Goal: Transaction & Acquisition: Subscribe to service/newsletter

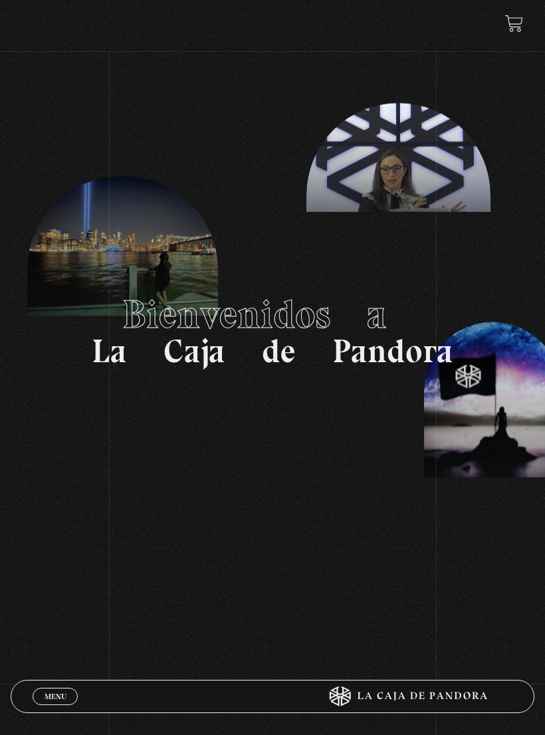
click at [68, 704] on span "Cerrar" at bounding box center [55, 708] width 31 height 9
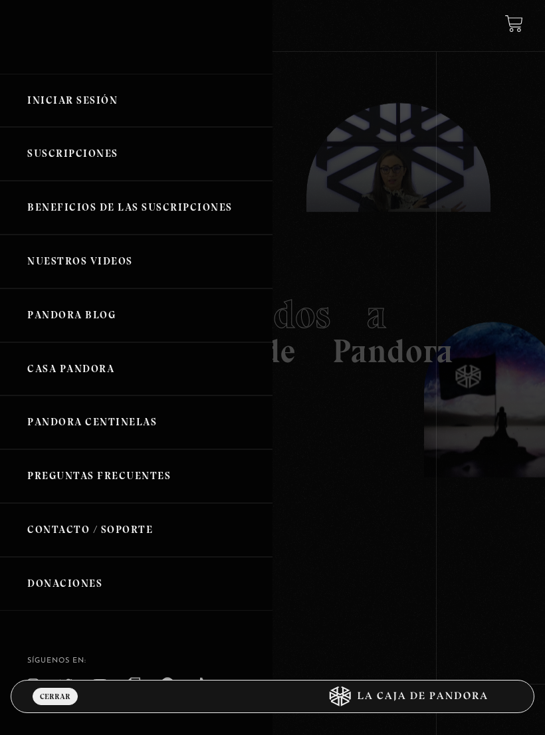
click at [113, 98] on link "Iniciar Sesión" at bounding box center [136, 101] width 273 height 54
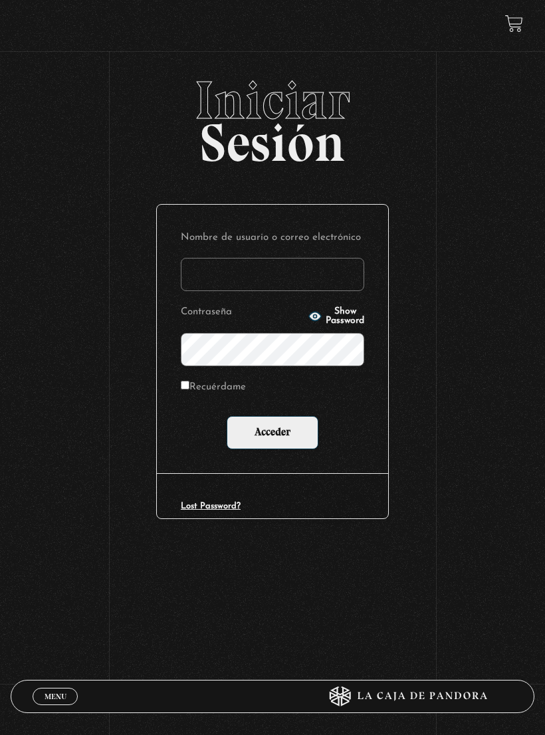
type input "[EMAIL_ADDRESS][DOMAIN_NAME]"
click at [273, 433] on input "Acceder" at bounding box center [273, 432] width 92 height 33
click at [297, 430] on input "Acceder" at bounding box center [273, 432] width 92 height 33
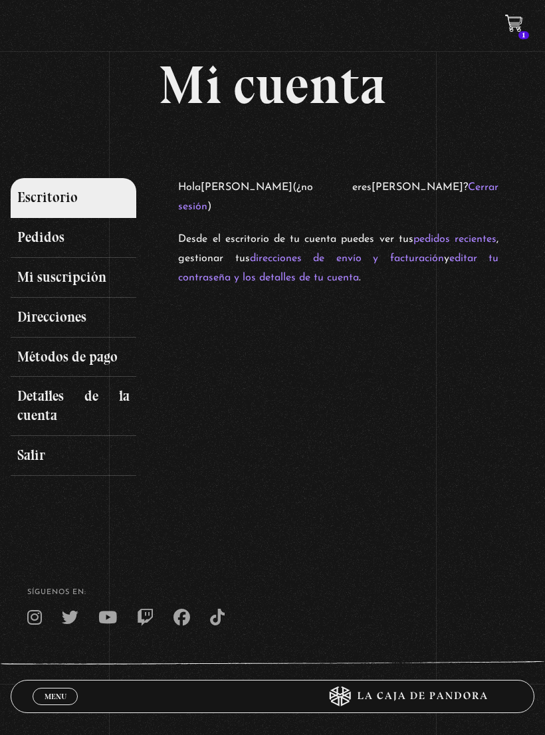
click at [488, 256] on link "editar tu contraseña y los detalles de tu cuenta" at bounding box center [338, 268] width 320 height 30
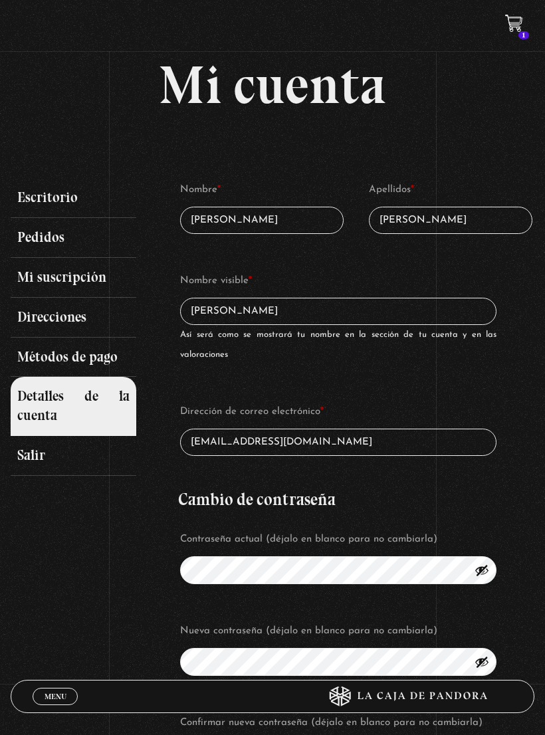
click at [82, 268] on link "Mi suscripción" at bounding box center [74, 278] width 126 height 40
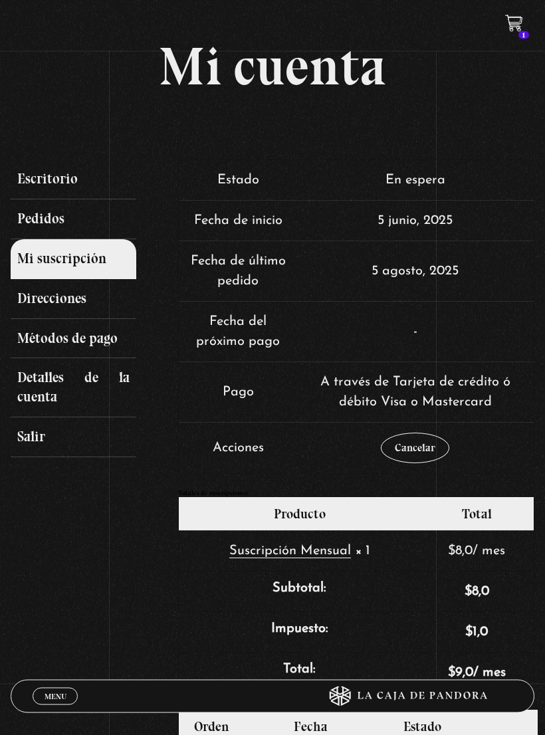
scroll to position [19, 0]
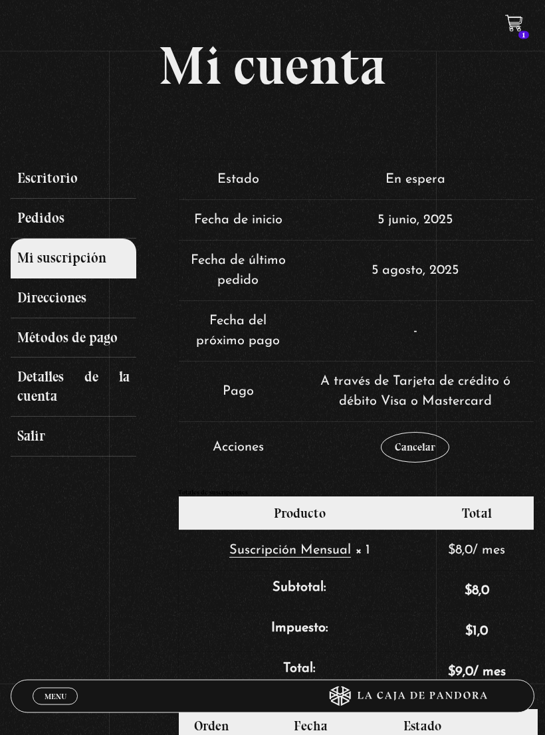
click at [417, 445] on link "Cancelar" at bounding box center [415, 448] width 68 height 31
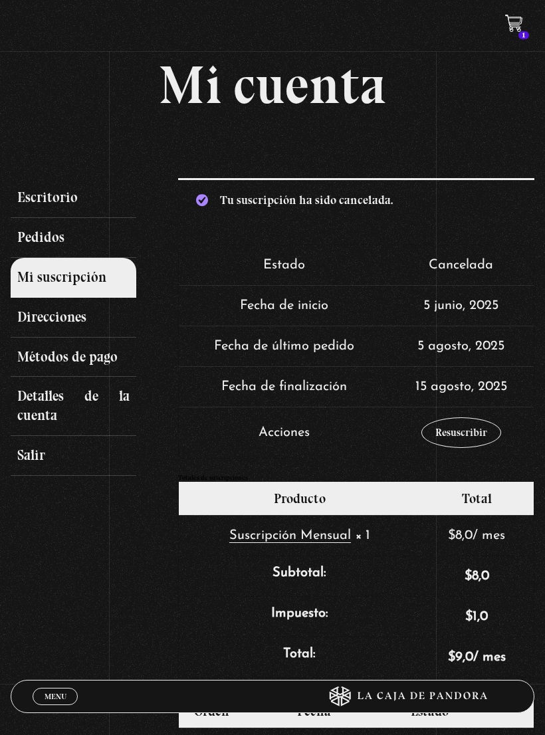
click at [73, 279] on link "Mi suscripción" at bounding box center [74, 278] width 126 height 40
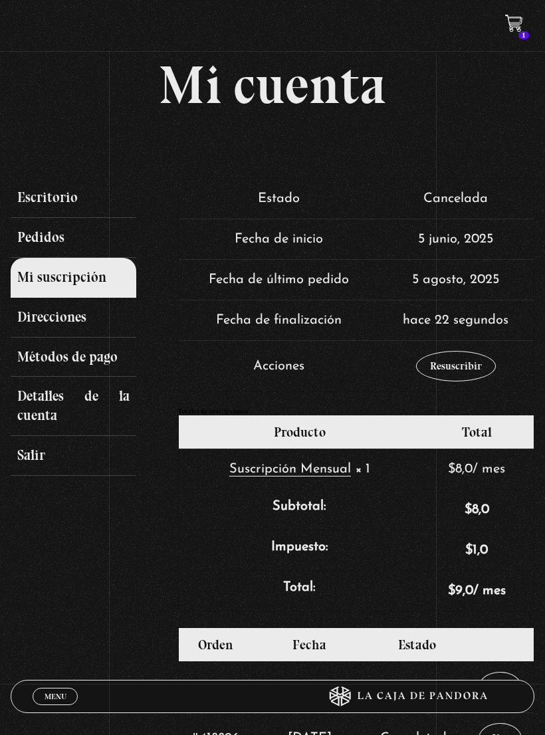
click at [49, 233] on link "Pedidos" at bounding box center [74, 238] width 126 height 40
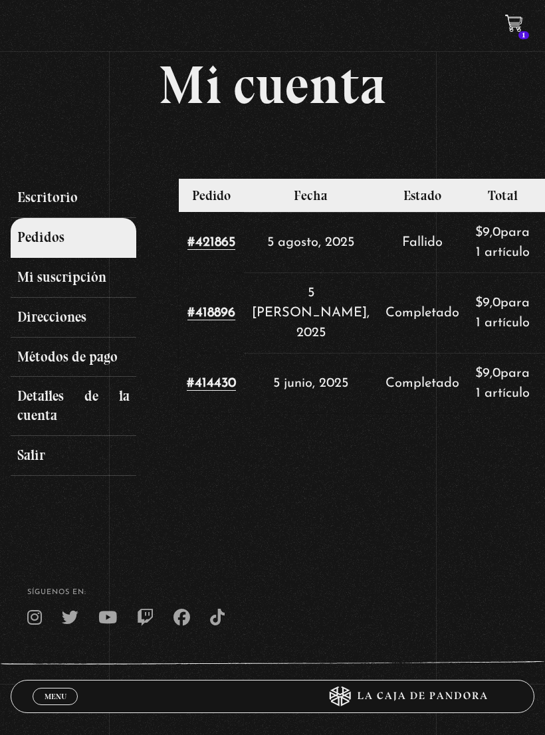
click at [85, 354] on link "Métodos de pago" at bounding box center [74, 358] width 126 height 40
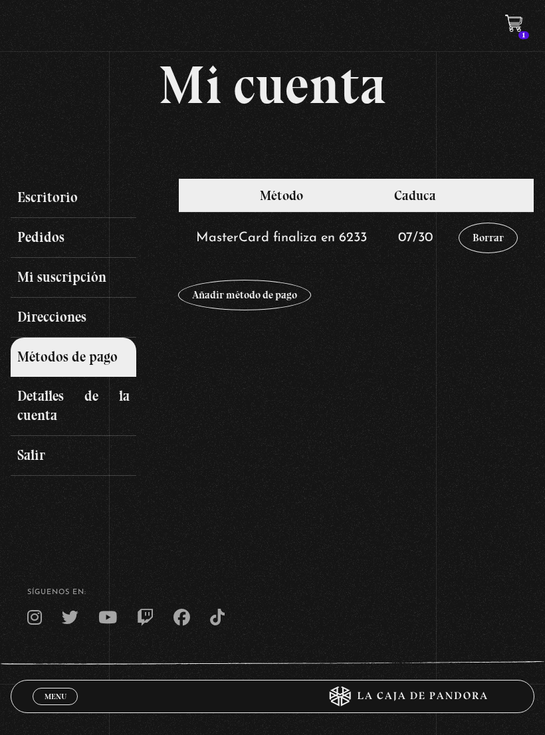
click at [52, 196] on link "Escritorio" at bounding box center [74, 198] width 126 height 40
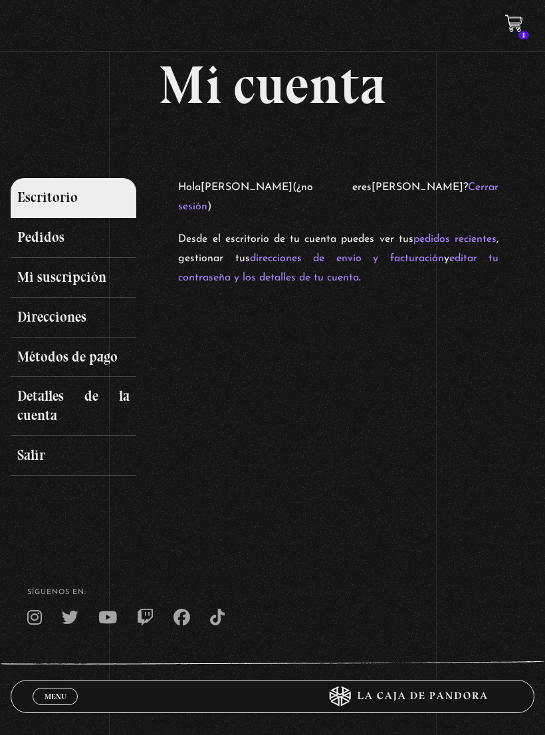
click at [471, 237] on link "pedidos recientes" at bounding box center [455, 239] width 83 height 11
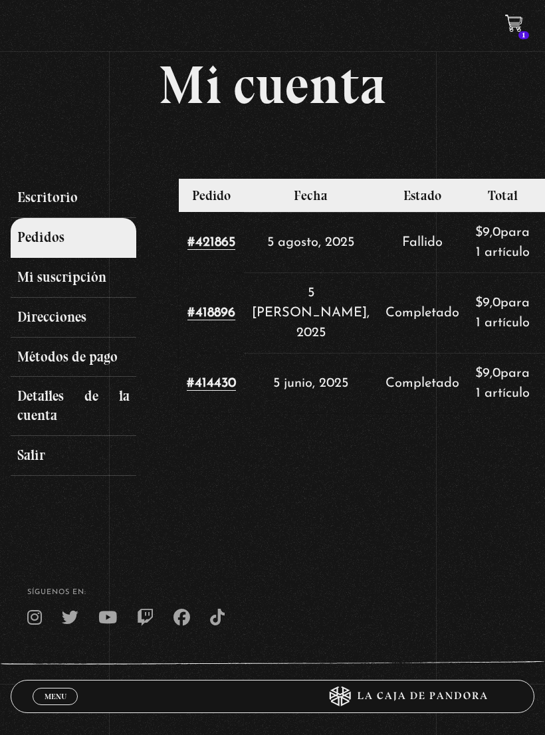
click at [515, 31] on link "1" at bounding box center [514, 24] width 18 height 18
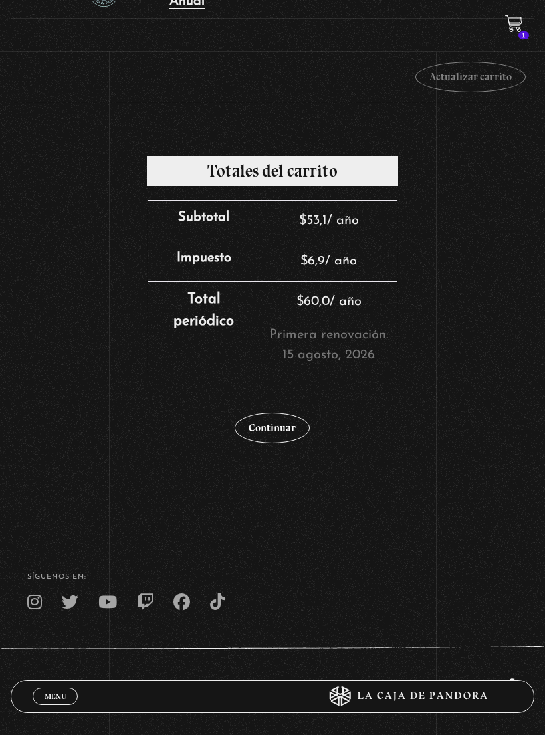
scroll to position [259, 0]
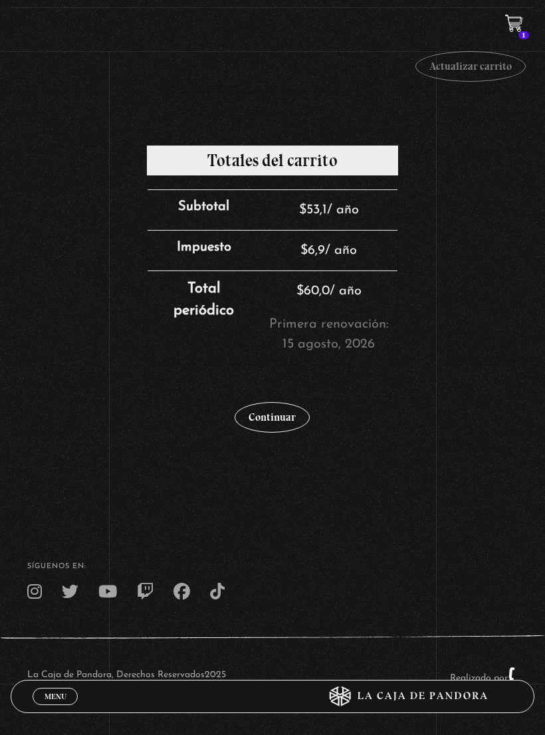
click at [283, 421] on link "Continuar" at bounding box center [272, 417] width 75 height 31
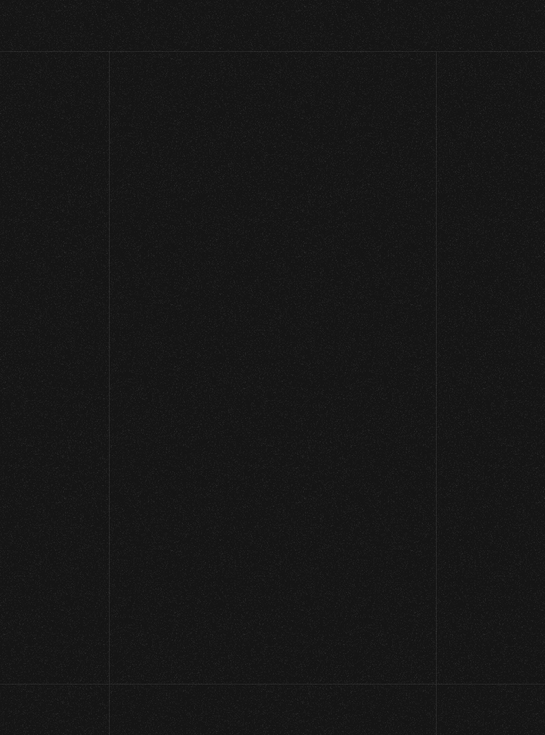
select select "CL-RM"
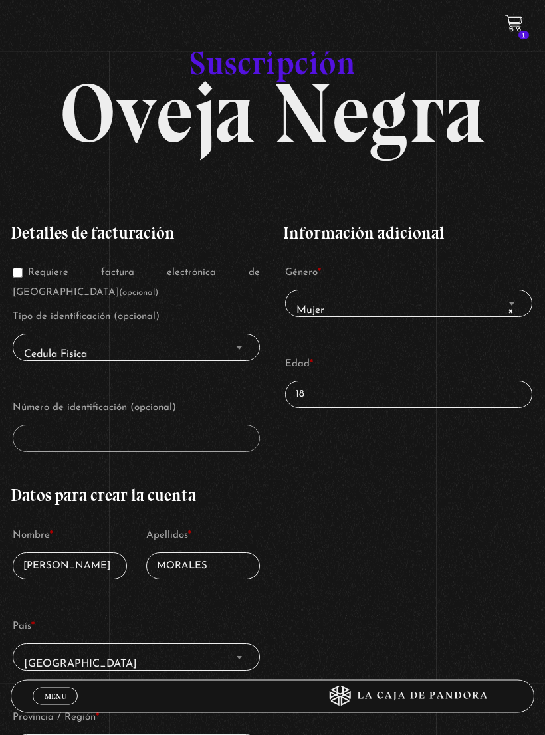
scroll to position [39, 0]
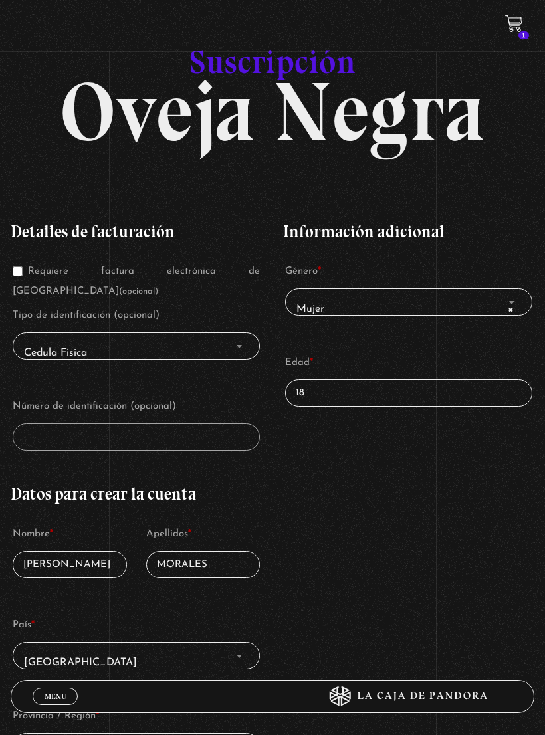
click at [439, 390] on input "18" at bounding box center [408, 393] width 247 height 27
click at [463, 399] on input "18" at bounding box center [408, 393] width 247 height 27
type input "1"
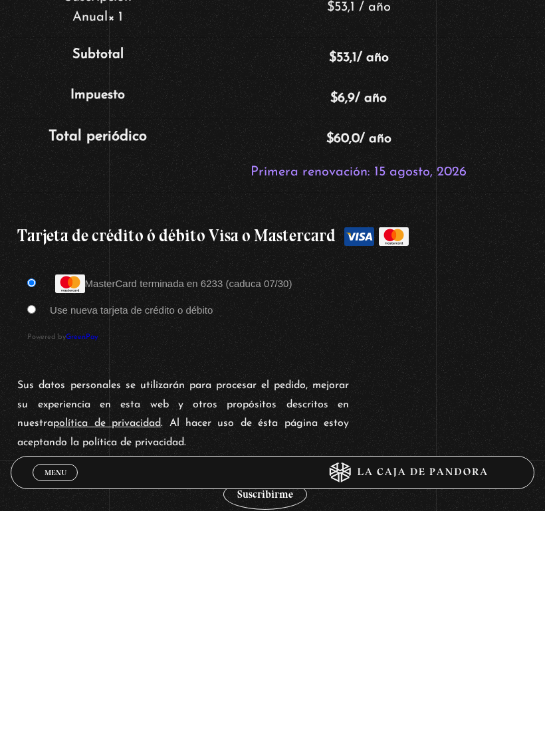
scroll to position [857, 0]
type input "36"
click at [199, 528] on label "Use nueva tarjeta de crédito o débito" at bounding box center [131, 533] width 163 height 11
click at [36, 529] on input "Use nueva tarjeta de crédito o débito" at bounding box center [31, 533] width 9 height 9
radio input "true"
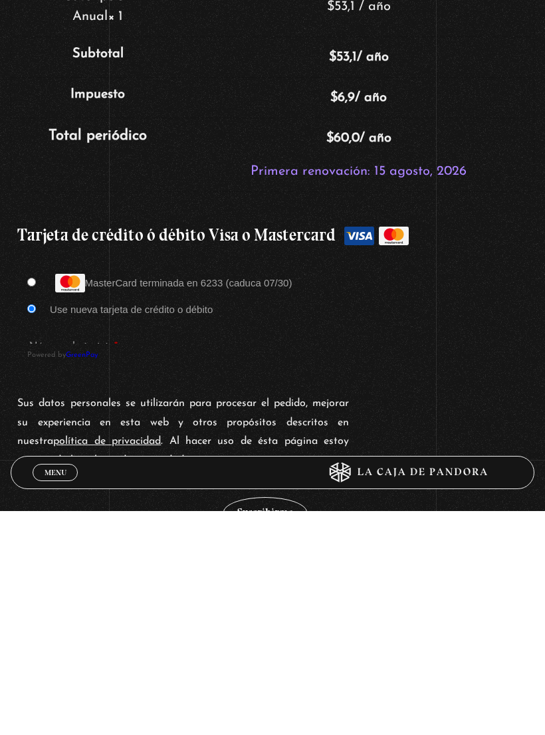
scroll to position [1081, 0]
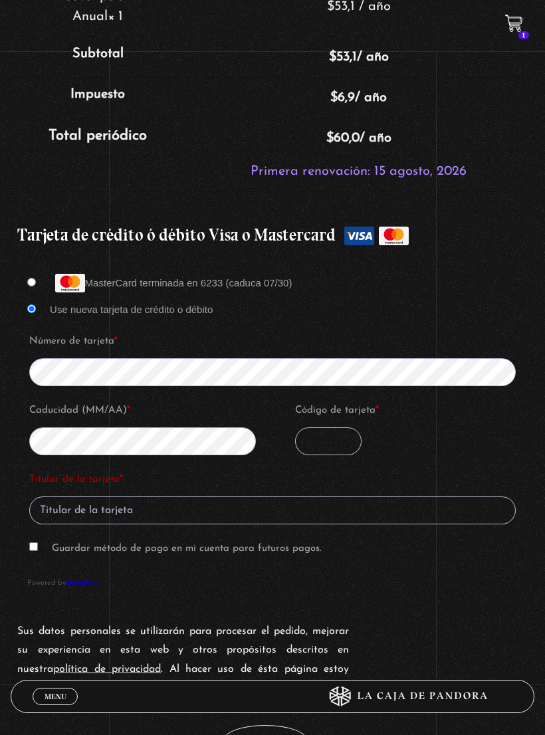
click at [330, 449] on input "Código de tarjeta *" at bounding box center [328, 441] width 66 height 28
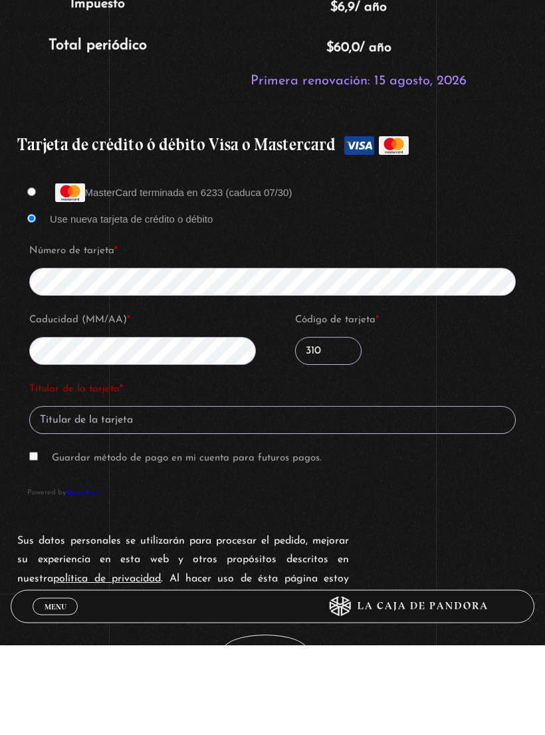
type input "310"
click at [385, 497] on input "Titular de la tarjeta *" at bounding box center [272, 511] width 487 height 28
type input "Daniela Morales"
click at [308, 544] on label "Guardar método de pago en mi cuenta para futuros pagos." at bounding box center [187, 549] width 270 height 10
click at [38, 543] on input "Guardar método de pago en mi cuenta para futuros pagos." at bounding box center [33, 547] width 9 height 9
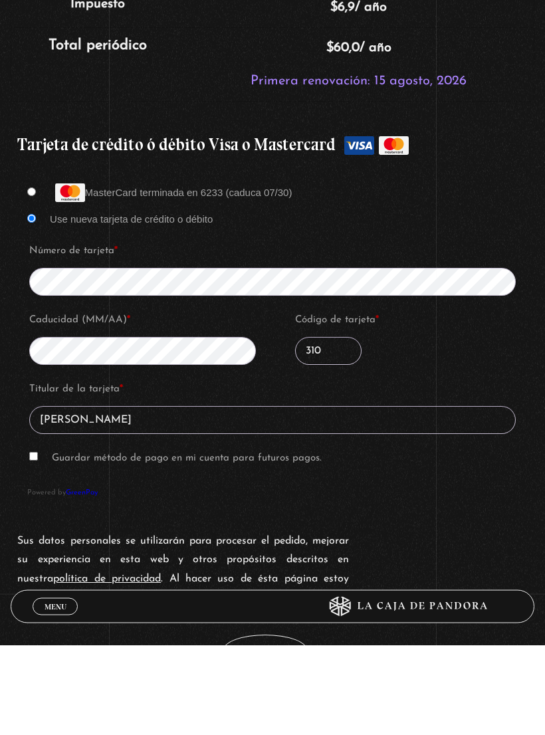
checkbox input "true"
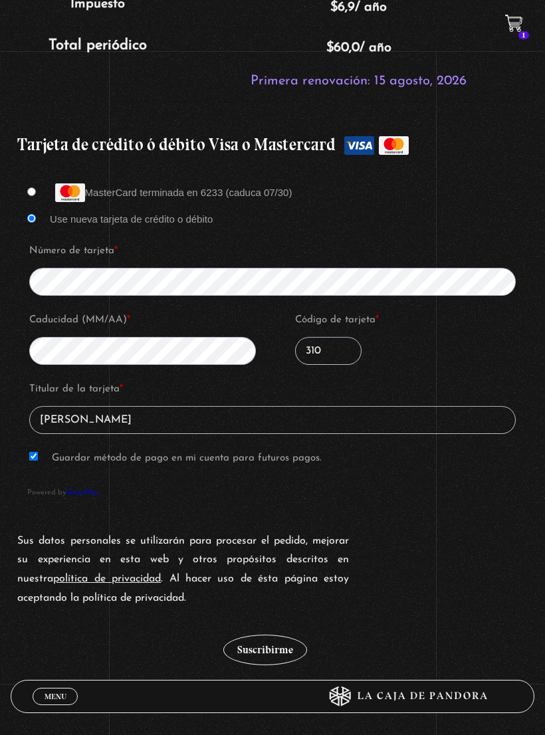
click at [276, 650] on button "Suscribirme" at bounding box center [265, 650] width 84 height 31
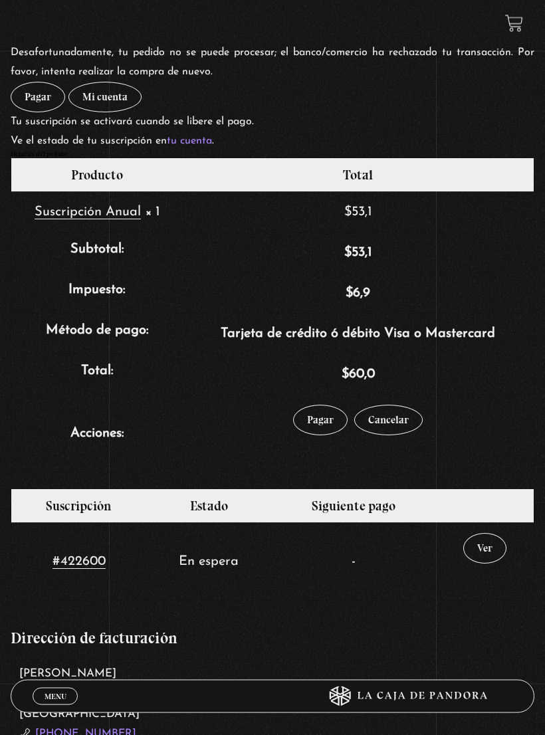
scroll to position [199, 0]
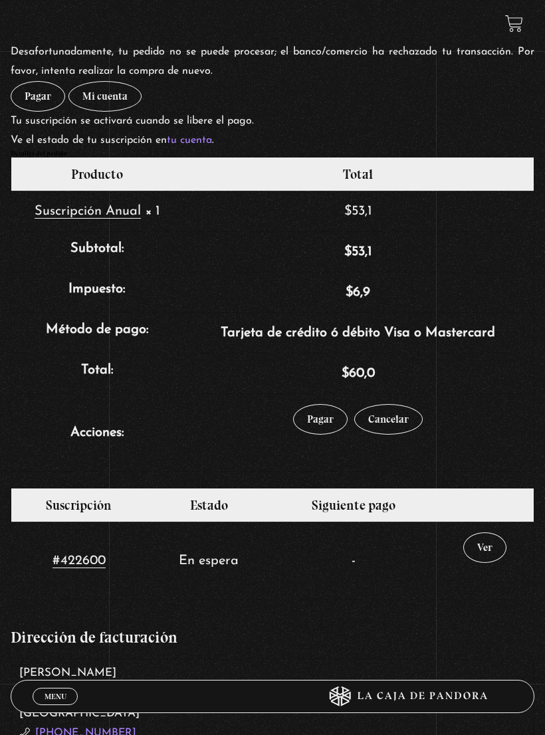
click at [320, 425] on link "Pagar" at bounding box center [320, 419] width 55 height 31
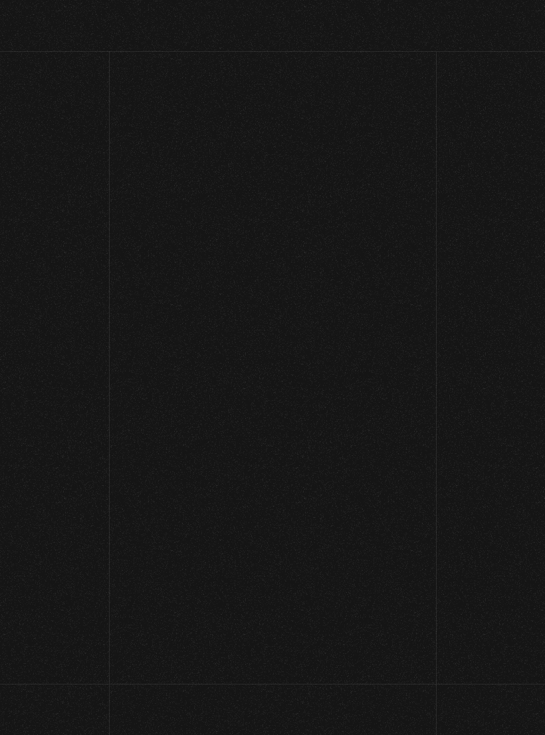
select select "CL-RM"
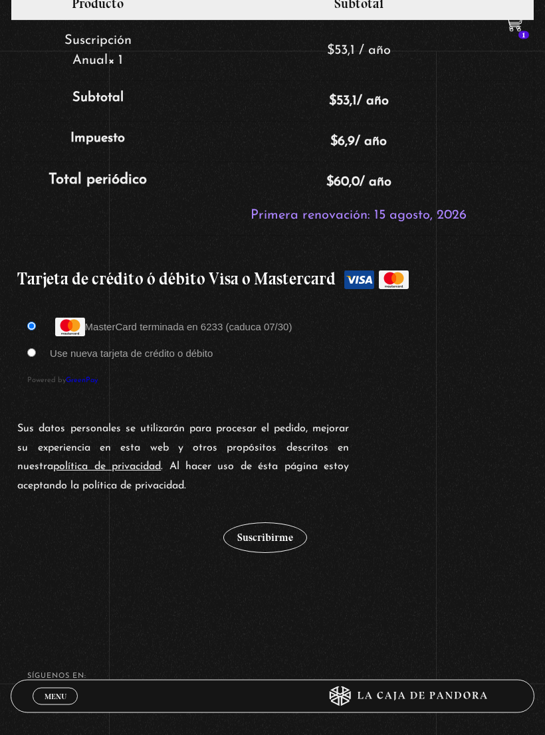
scroll to position [1037, 0]
click at [32, 357] on input "Use nueva tarjeta de crédito o débito" at bounding box center [31, 352] width 9 height 9
radio input "true"
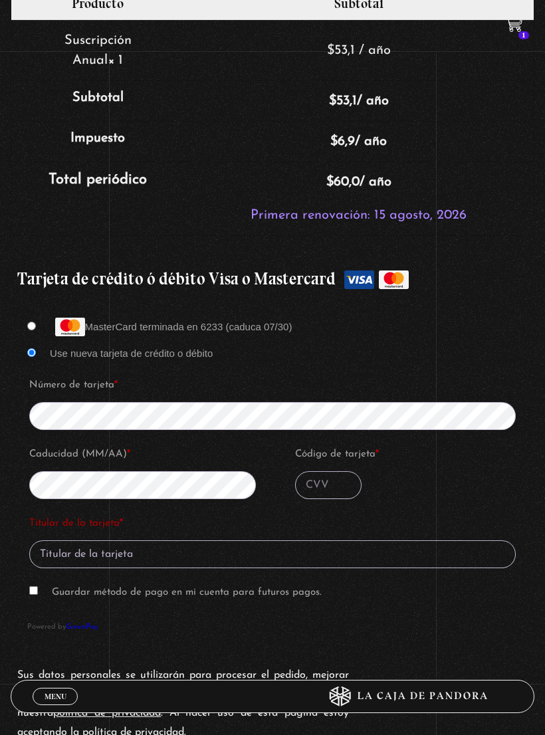
click at [340, 493] on input "Código de tarjeta *" at bounding box center [328, 485] width 66 height 28
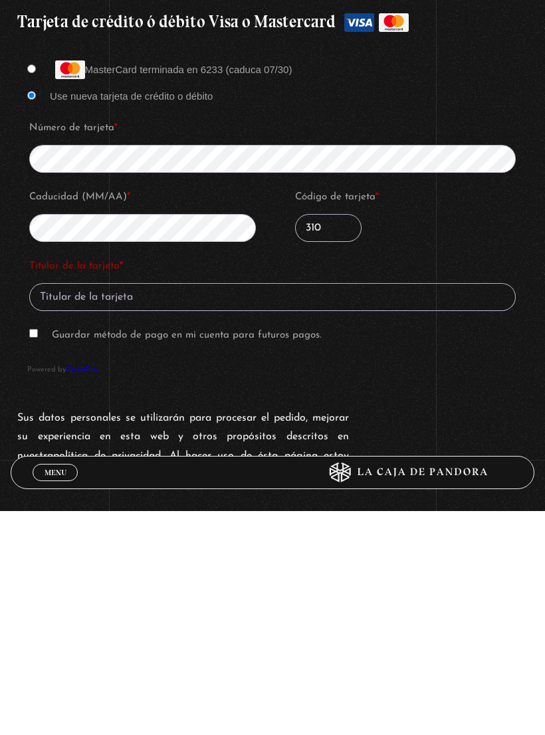
scroll to position [1076, 0]
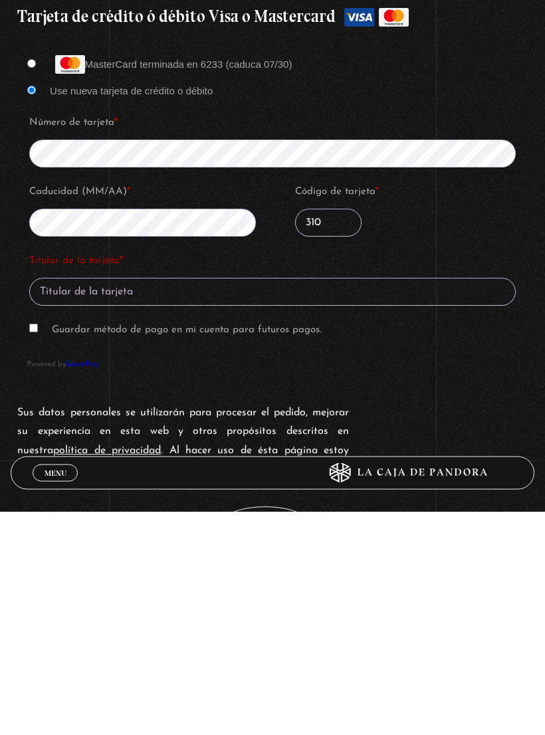
type input "310"
click at [374, 502] on input "Titular de la tarjeta *" at bounding box center [272, 516] width 487 height 28
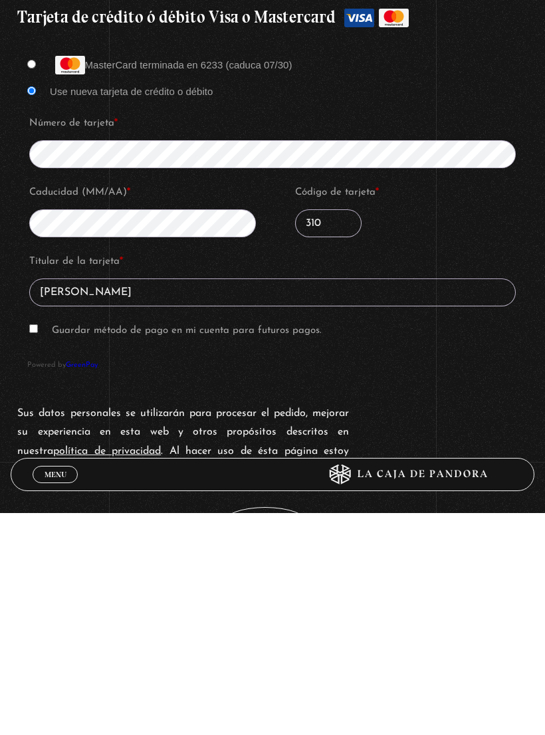
type input "[PERSON_NAME]"
click at [291, 541] on p "Guardar método de pago en mi cuenta para futuros pagos." at bounding box center [272, 553] width 491 height 24
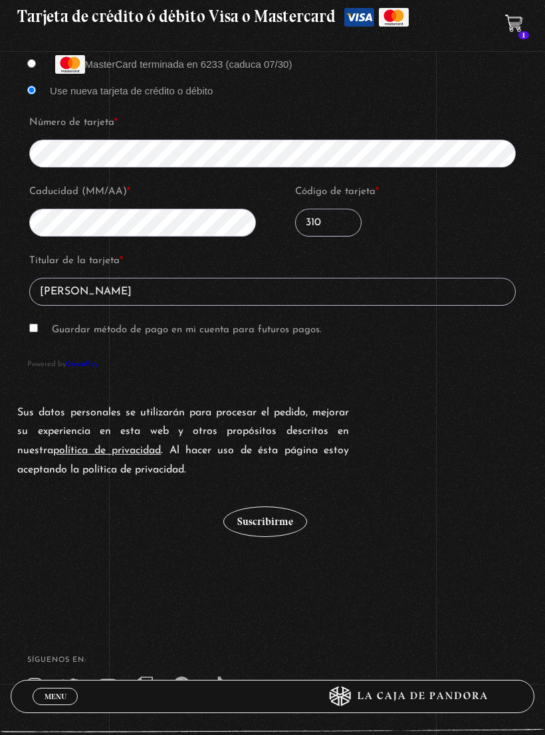
click at [24, 350] on div "MasterCard terminada en 6233 (caduca 07/30) Use nueva tarjeta de crédito o débi…" at bounding box center [272, 211] width 510 height 337
click at [36, 329] on input "Guardar método de pago en mi cuenta para futuros pagos." at bounding box center [33, 328] width 9 height 9
checkbox input "true"
click at [285, 525] on button "Suscribirme" at bounding box center [265, 522] width 84 height 31
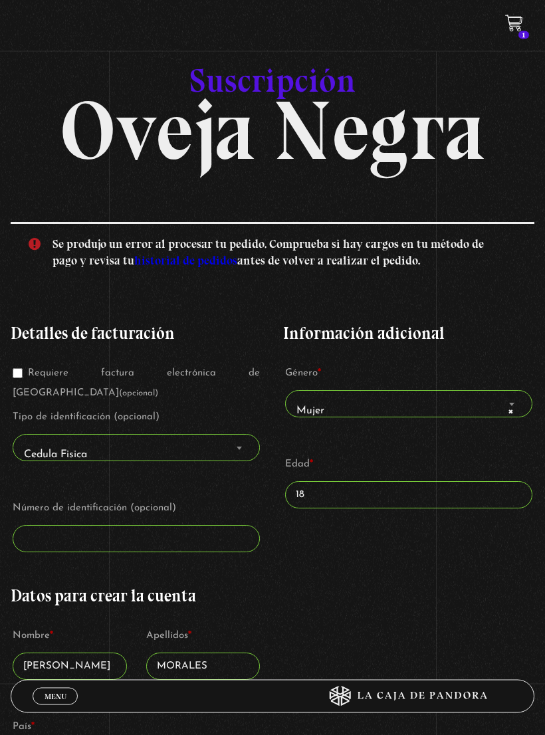
scroll to position [0, 0]
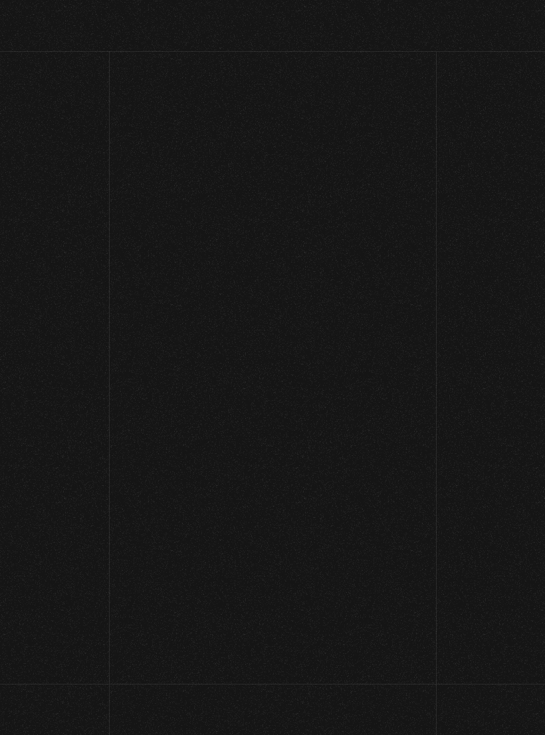
select select "CL-RM"
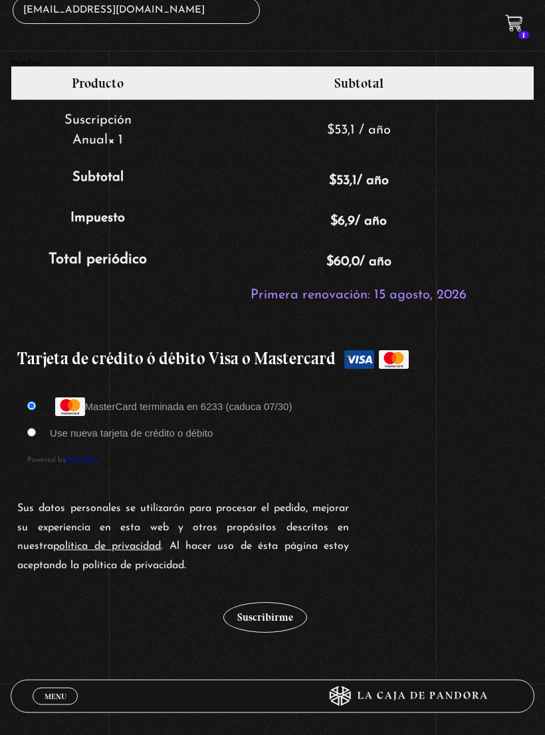
scroll to position [957, 0]
click at [291, 626] on button "Suscribirme" at bounding box center [265, 617] width 84 height 31
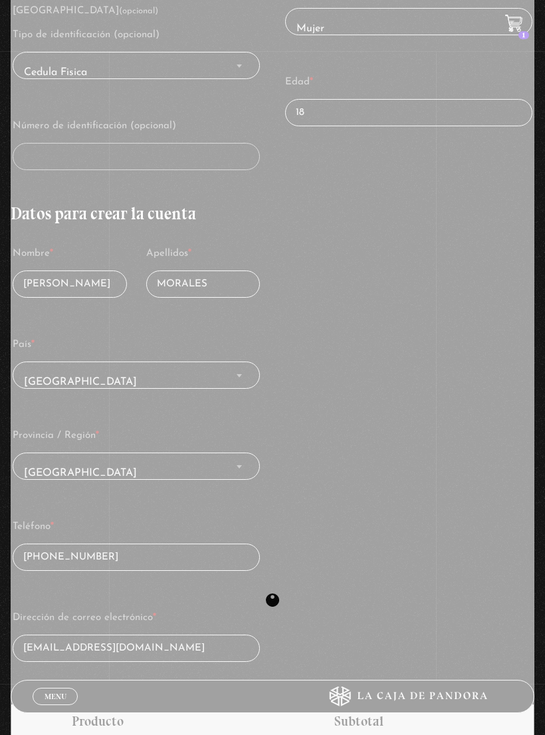
scroll to position [318, 0]
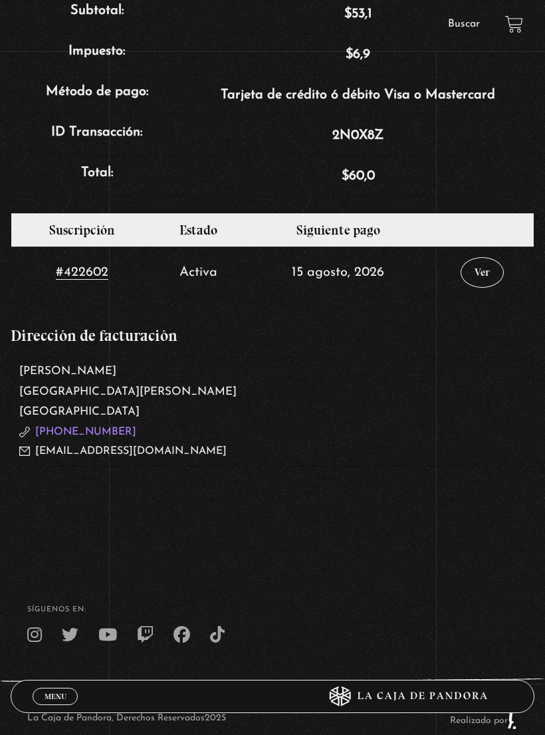
scroll to position [607, 0]
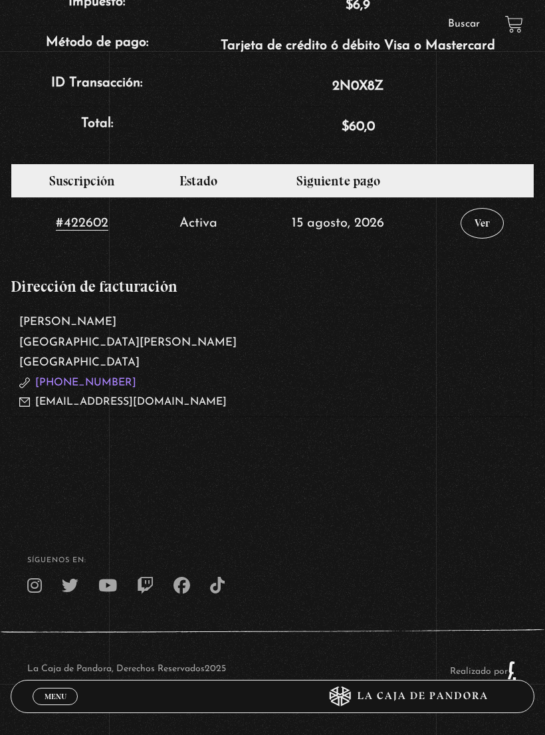
click at [45, 701] on span "Menu" at bounding box center [56, 697] width 22 height 8
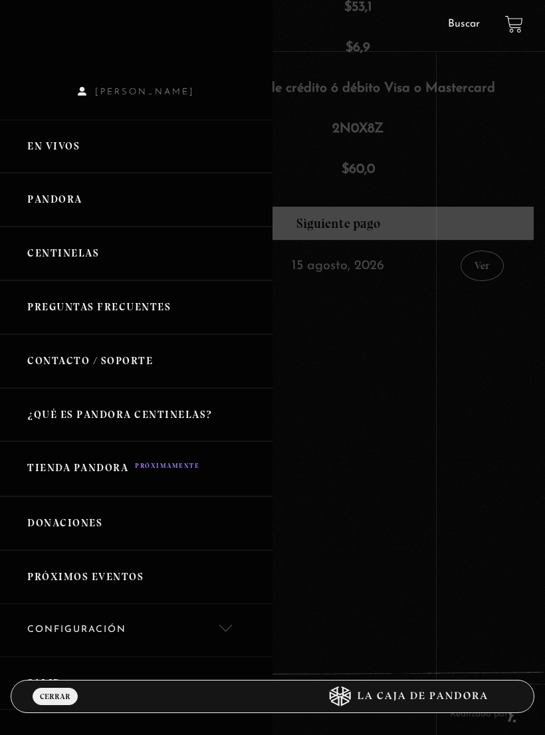
scroll to position [590, 0]
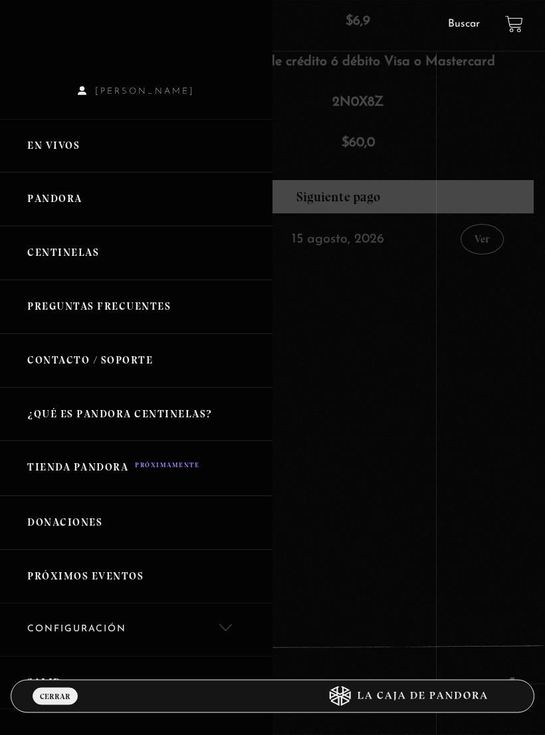
click at [102, 629] on link "Configuración" at bounding box center [136, 630] width 273 height 53
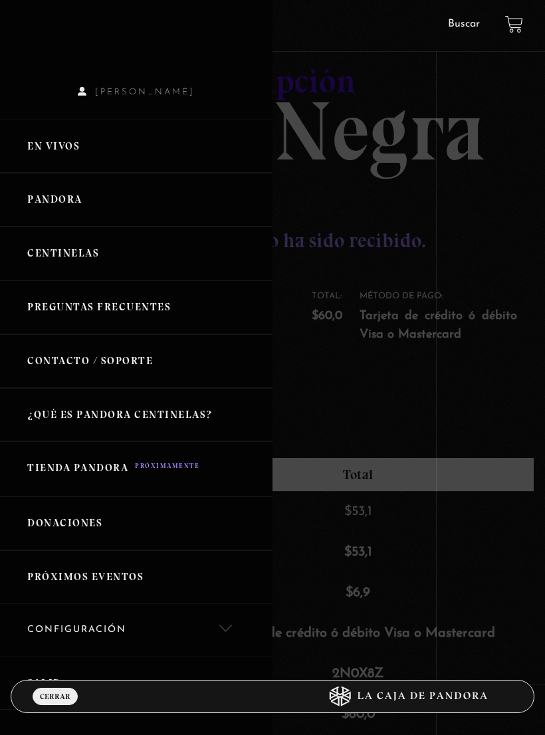
scroll to position [21, 0]
click at [226, 626] on link "Configuración" at bounding box center [136, 630] width 273 height 53
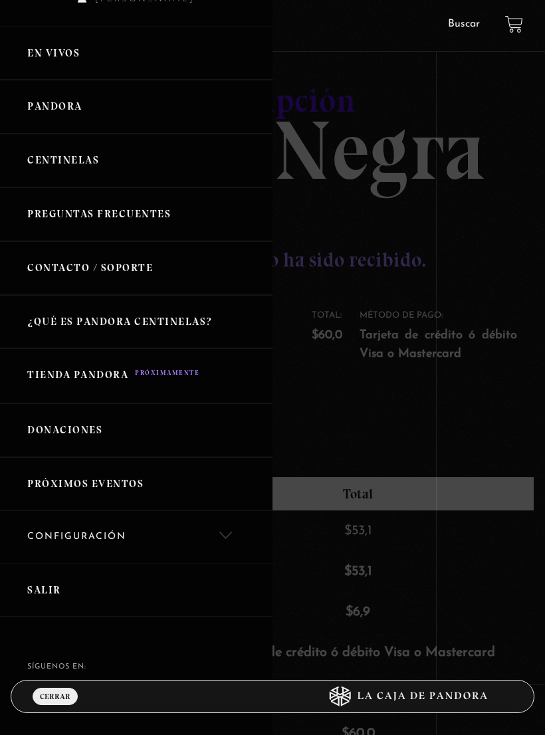
scroll to position [92, 0]
click at [222, 546] on link "Configuración" at bounding box center [136, 538] width 273 height 53
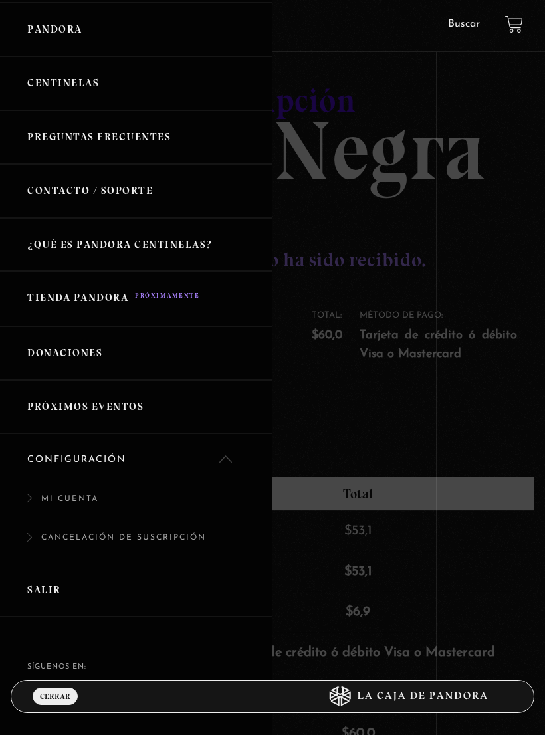
scroll to position [170, 0]
click at [82, 515] on link "Mi cuenta" at bounding box center [136, 506] width 273 height 39
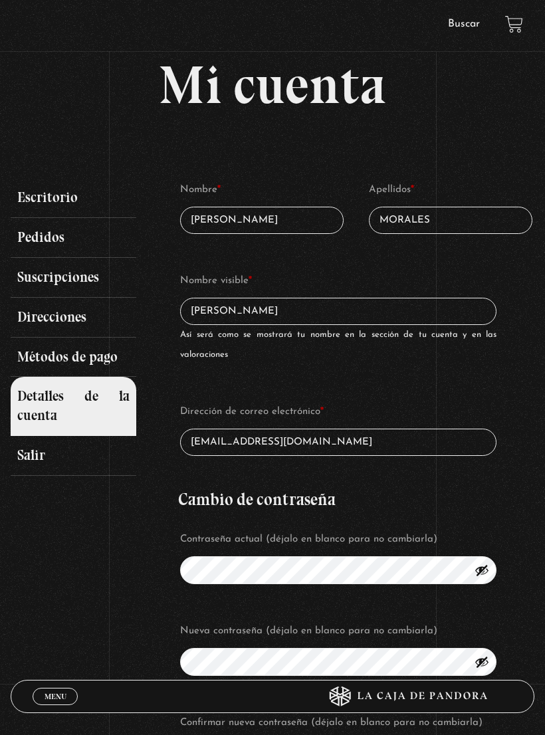
click at [53, 242] on link "Pedidos" at bounding box center [74, 238] width 126 height 40
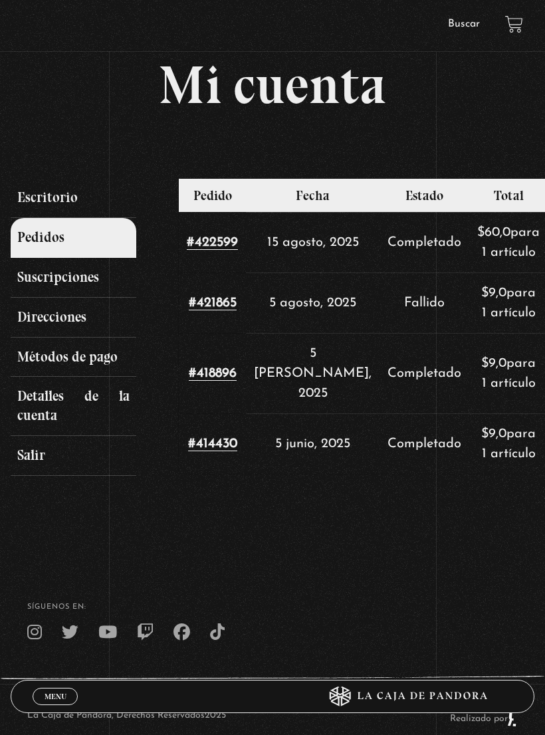
click at [93, 392] on link "Detalles de la cuenta" at bounding box center [74, 406] width 126 height 59
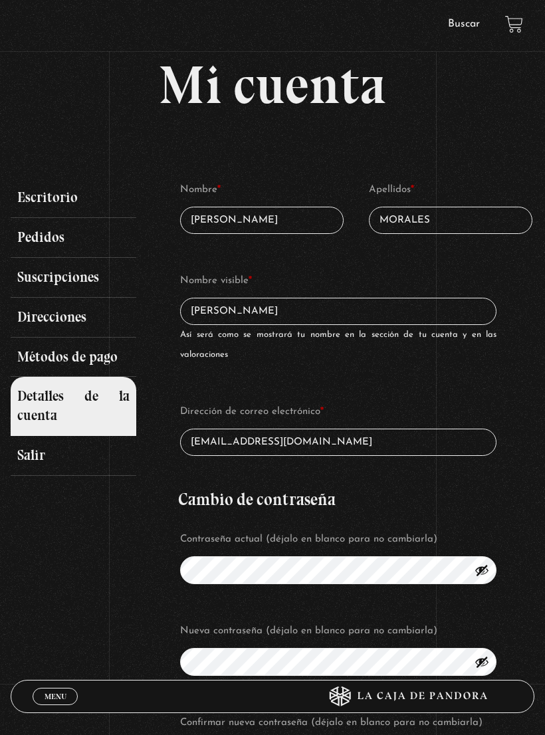
click at [106, 356] on link "Métodos de pago" at bounding box center [74, 358] width 126 height 40
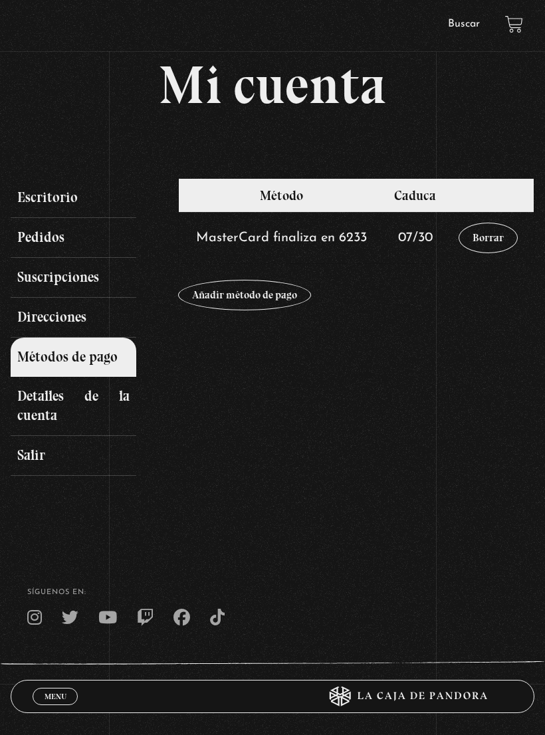
click at [113, 316] on link "Direcciones" at bounding box center [74, 318] width 126 height 40
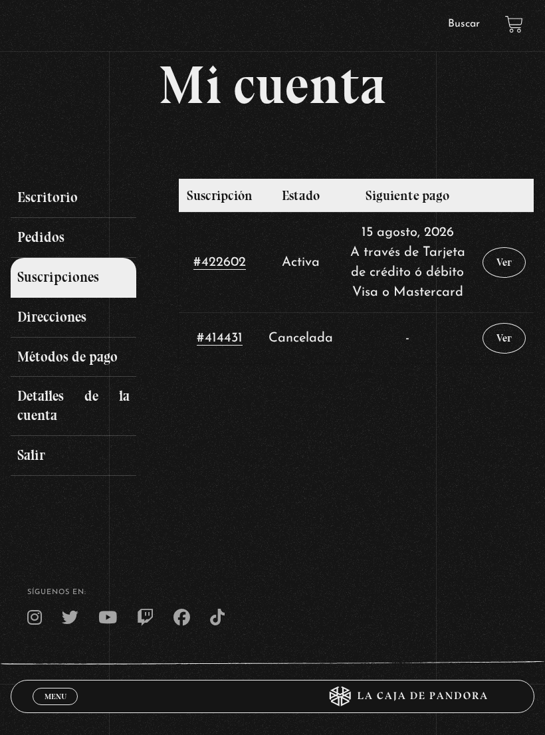
click at [50, 234] on link "Pedidos" at bounding box center [74, 238] width 126 height 40
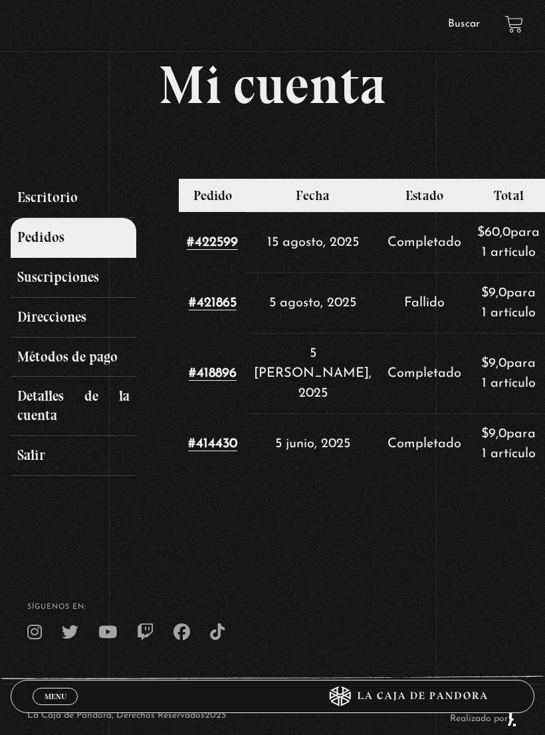
click at [72, 697] on link "Menu Cerrar" at bounding box center [55, 696] width 45 height 17
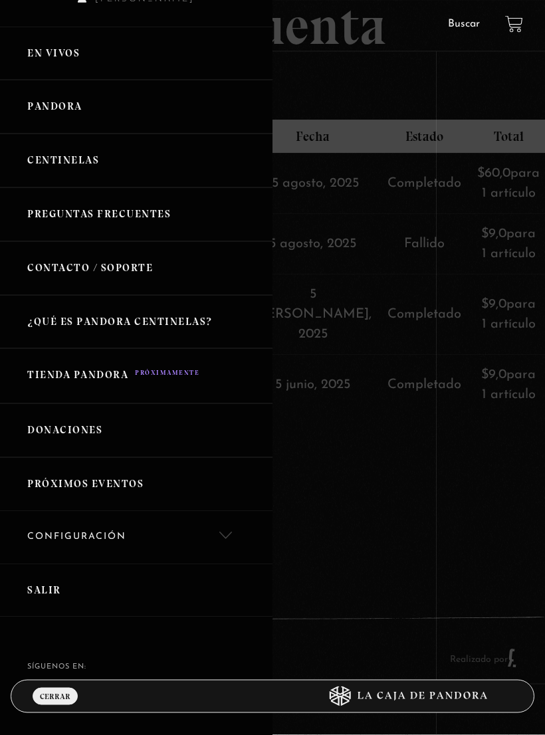
scroll to position [100, 0]
click at [86, 427] on link "Donaciones" at bounding box center [136, 431] width 273 height 54
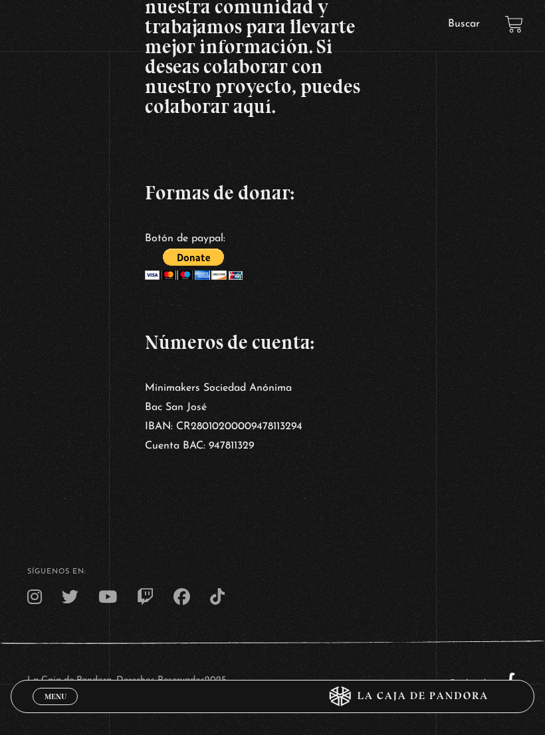
scroll to position [257, 0]
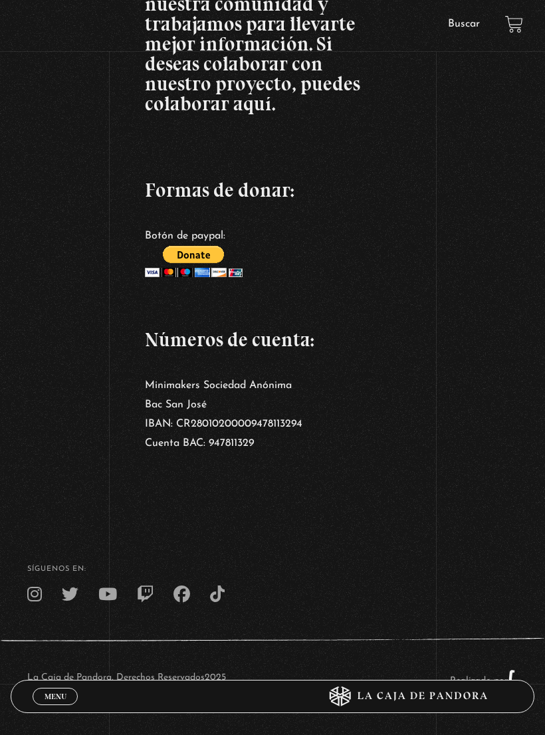
click at [55, 701] on span "Menu" at bounding box center [56, 697] width 22 height 8
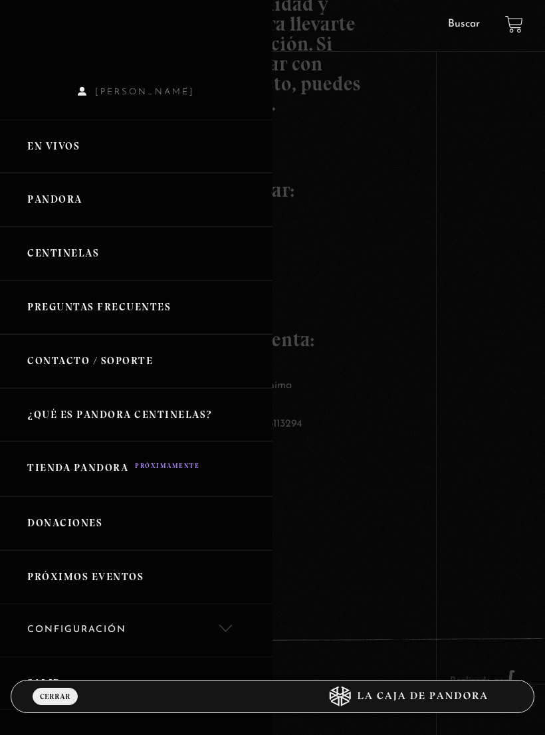
click at [92, 474] on link "Tienda Pandora" at bounding box center [136, 468] width 273 height 55
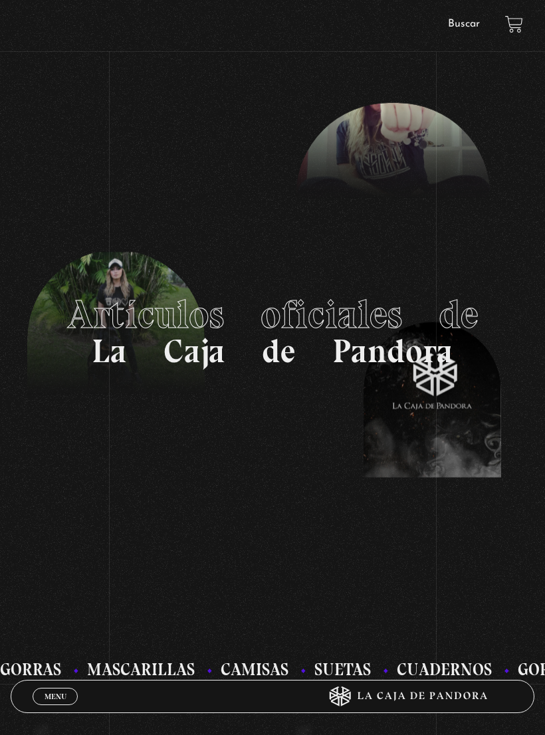
click at [57, 695] on span "Menu" at bounding box center [56, 697] width 22 height 8
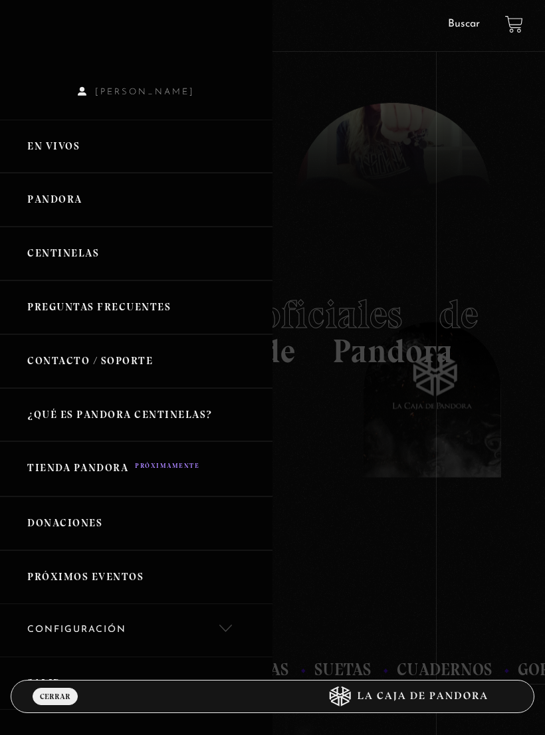
click at [195, 414] on link "¿Qué es Pandora Centinelas?" at bounding box center [136, 415] width 273 height 54
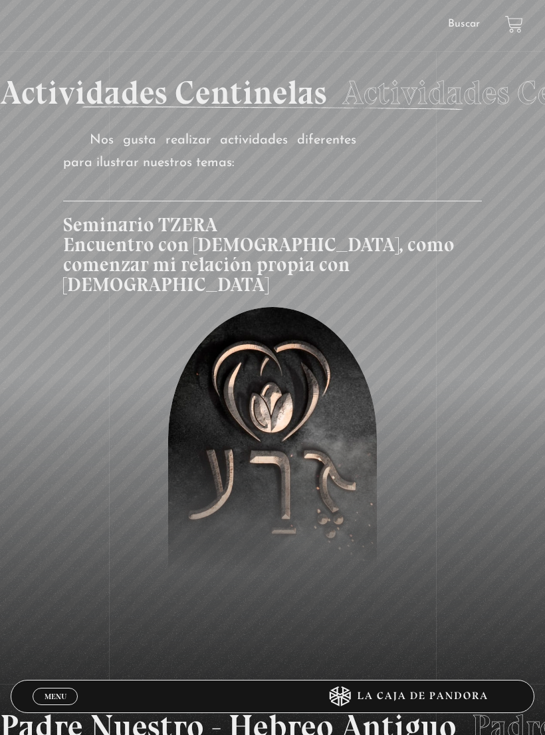
scroll to position [2436, 0]
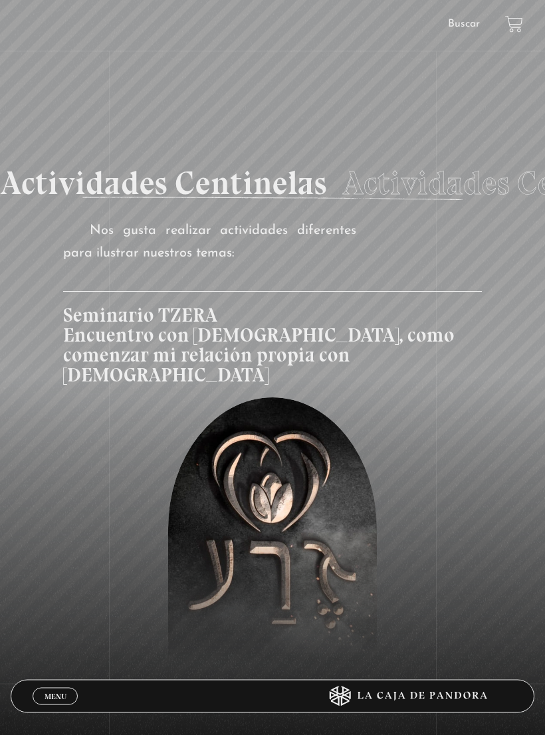
click at [314, 401] on figure at bounding box center [272, 529] width 209 height 263
click at [399, 292] on article "Seminario TZERA Encuentro con [DEMOGRAPHIC_DATA], como comenzar mi relación pro…" at bounding box center [272, 328] width 419 height 73
click at [382, 292] on article "Seminario TZERA Encuentro con [DEMOGRAPHIC_DATA], como comenzar mi relación pro…" at bounding box center [272, 328] width 419 height 73
click at [282, 398] on figure at bounding box center [272, 529] width 209 height 263
click at [287, 398] on figure at bounding box center [272, 529] width 209 height 263
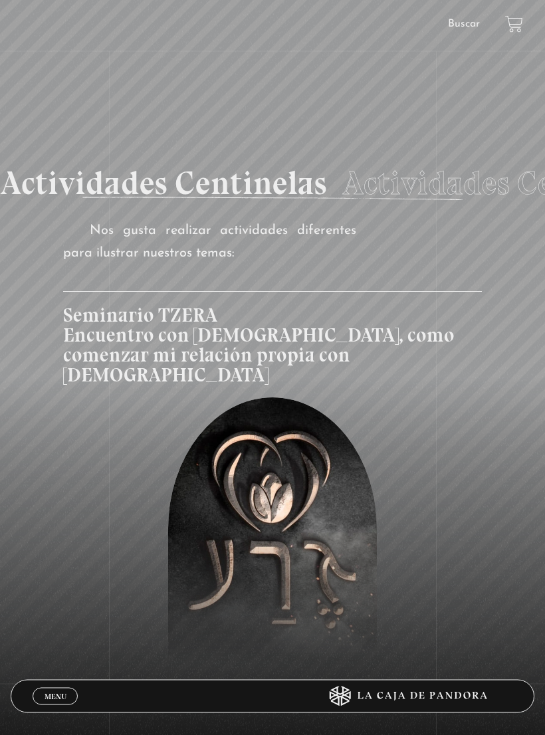
scroll to position [2394, 0]
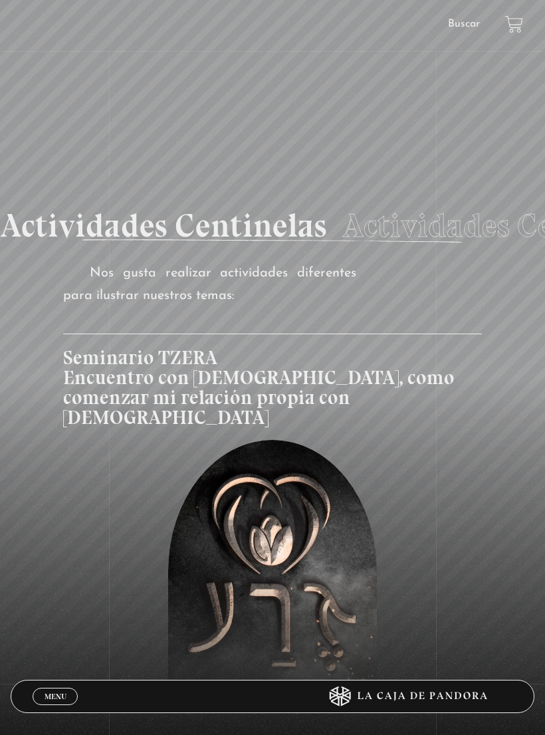
click at [302, 440] on figure at bounding box center [272, 571] width 209 height 263
click at [307, 440] on figure at bounding box center [272, 571] width 209 height 263
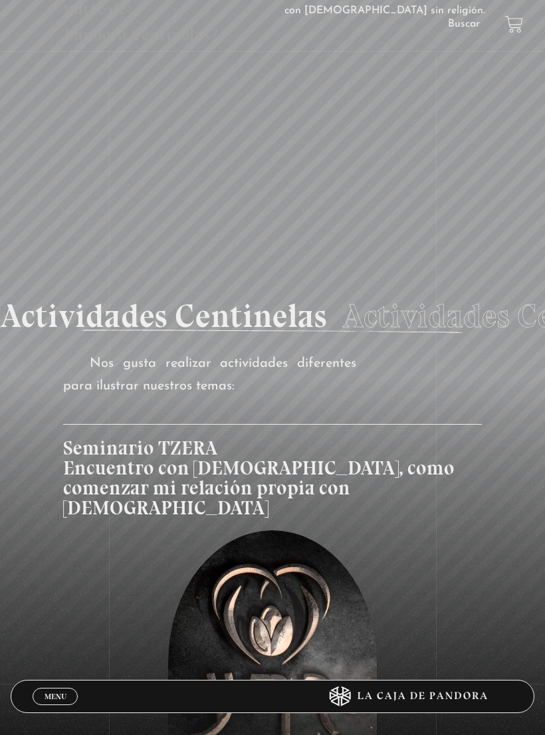
scroll to position [2303, 0]
click at [404, 425] on article "Seminario TZERA Encuentro con Dios, como comenzar mi relación propia con Dios" at bounding box center [272, 461] width 419 height 73
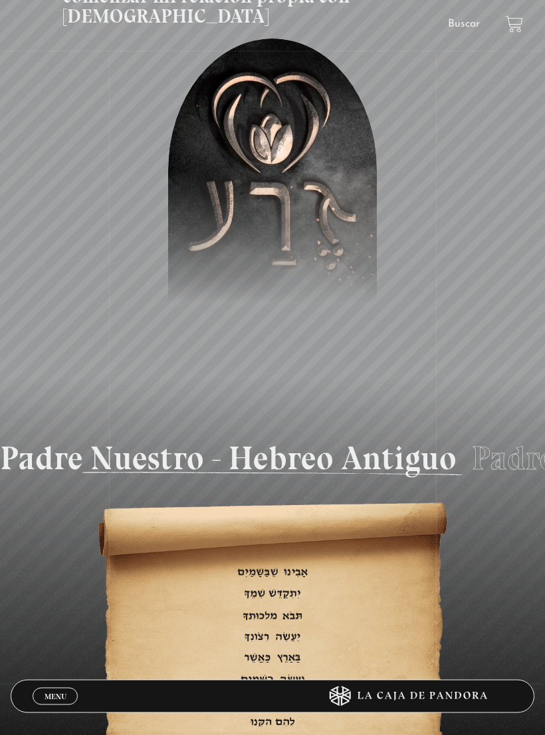
scroll to position [2796, 0]
click at [339, 435] on div "Padre Nuestro - Hebreo Antiguo Padre Nuestro - Hebreo Antiguo Padre Nuestro - H…" at bounding box center [272, 458] width 545 height 47
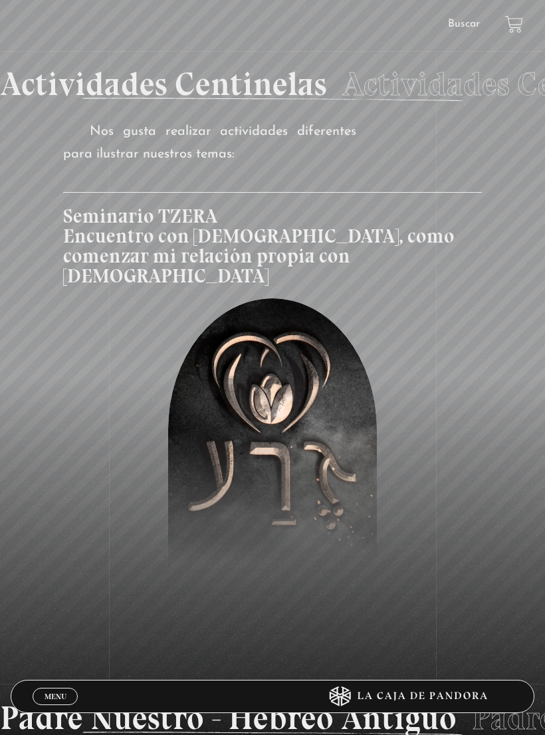
scroll to position [2526, 0]
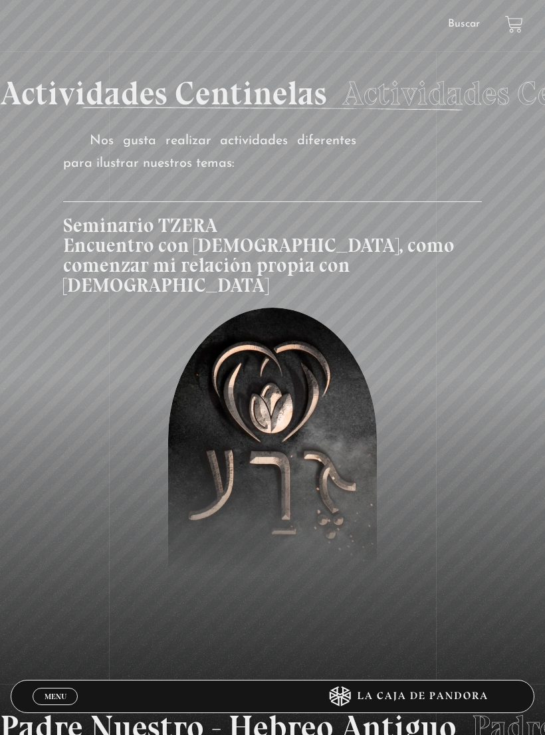
click at [368, 322] on figure at bounding box center [272, 439] width 209 height 263
click at [328, 310] on figure at bounding box center [272, 439] width 209 height 263
click at [166, 201] on article "Seminario TZERA Encuentro con Dios, como comenzar mi relación propia con Dios" at bounding box center [272, 237] width 419 height 73
click at [152, 201] on article "Seminario TZERA Encuentro con Dios, como comenzar mi relación propia con Dios" at bounding box center [272, 237] width 419 height 73
click at [150, 201] on article "Seminario TZERA Encuentro con Dios, como comenzar mi relación propia con Dios" at bounding box center [272, 237] width 419 height 73
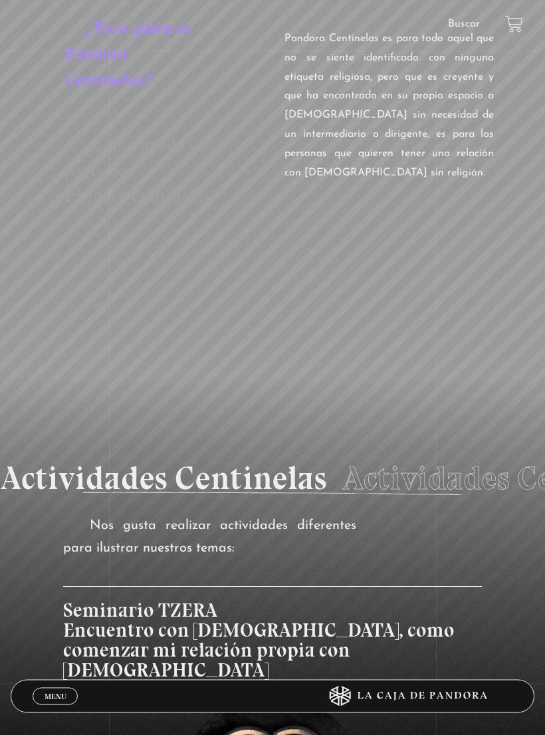
scroll to position [2140, 0]
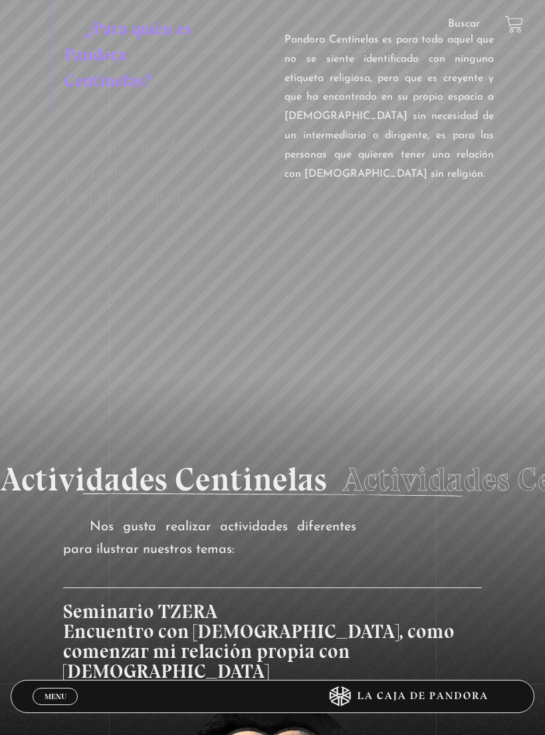
click at [192, 588] on article "Seminario TZERA Encuentro con Dios, como comenzar mi relación propia con Dios" at bounding box center [272, 624] width 419 height 73
click at [193, 588] on article "Seminario TZERA Encuentro con Dios, como comenzar mi relación propia con Dios" at bounding box center [272, 624] width 419 height 73
click at [472, 21] on link "Buscar" at bounding box center [464, 24] width 32 height 11
click at [452, 27] on link "Buscar" at bounding box center [464, 24] width 32 height 11
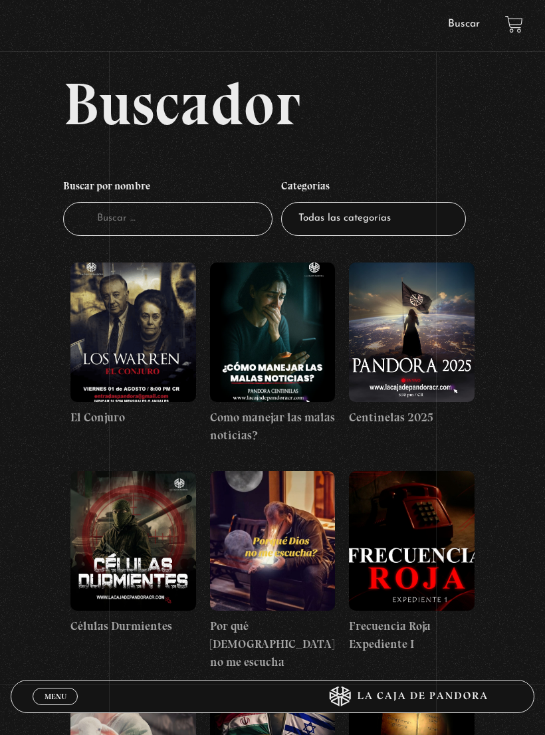
click at [201, 219] on input "Buscador" at bounding box center [167, 219] width 209 height 34
type input "Tzera"
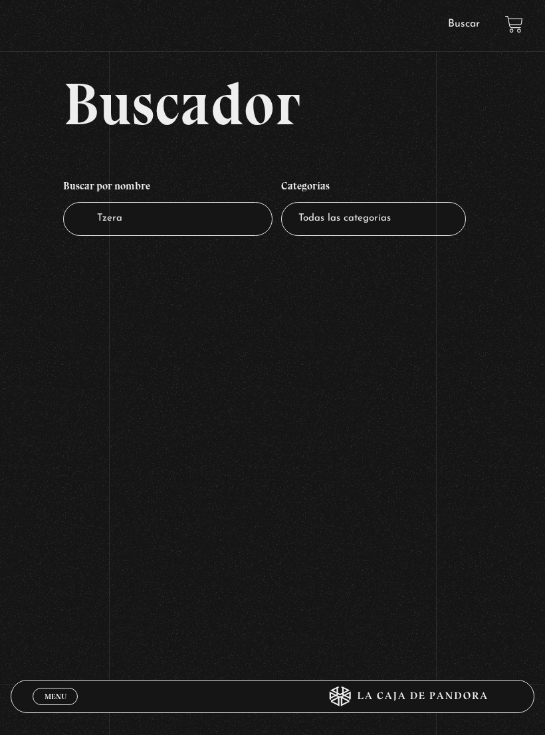
click at [393, 225] on select "Todas las categorías 11:11 Humanitario (1) Amo los [DATE] (2) Análisis de serie…" at bounding box center [373, 219] width 185 height 34
click at [59, 698] on span "Menu" at bounding box center [56, 697] width 22 height 8
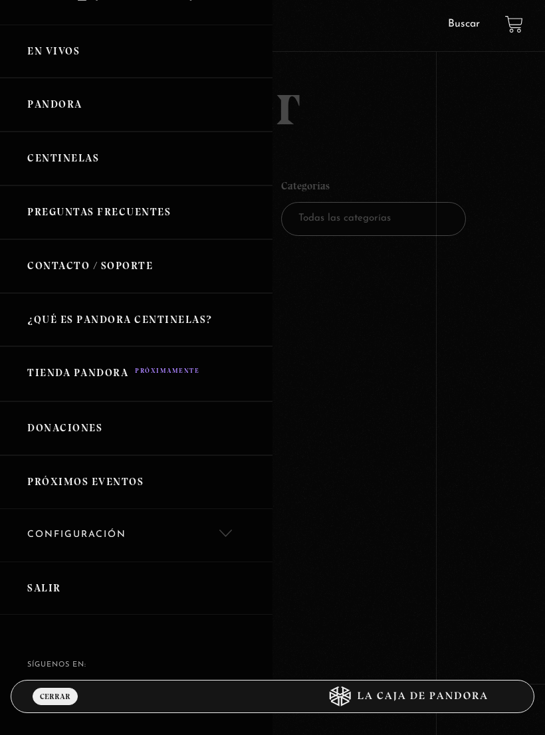
scroll to position [92, 0]
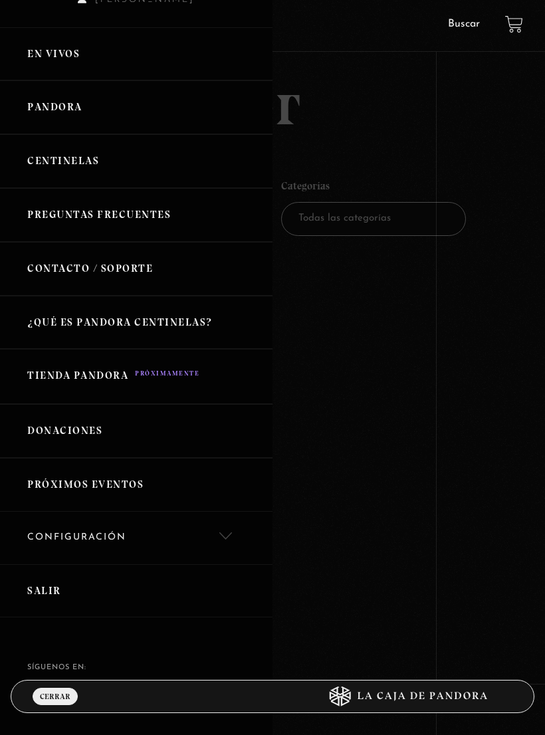
click at [124, 477] on link "Próximos Eventos" at bounding box center [136, 485] width 273 height 54
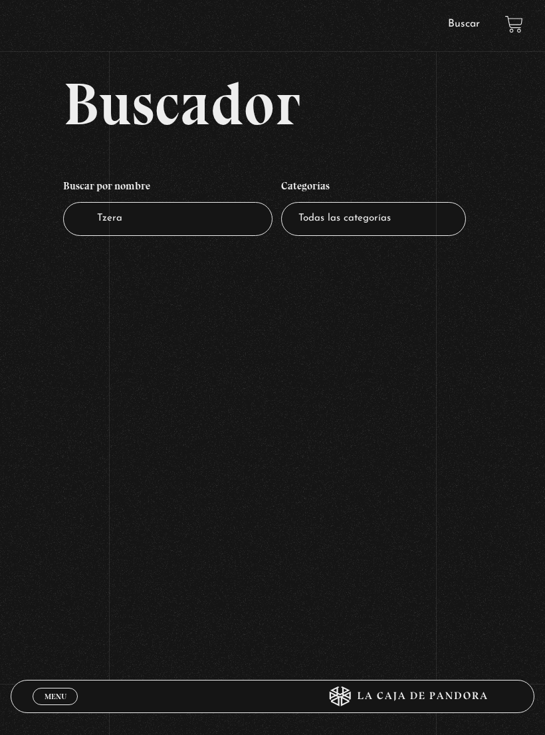
click at [47, 694] on span "Menu" at bounding box center [56, 697] width 22 height 8
